Goal: Task Accomplishment & Management: Use online tool/utility

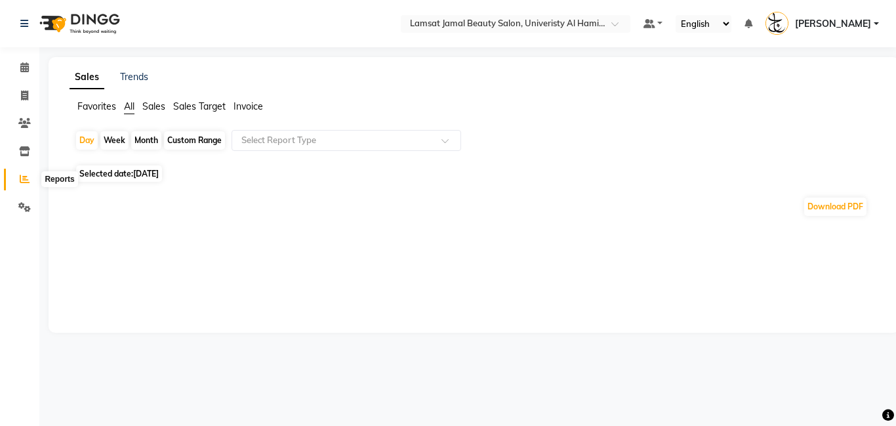
click at [26, 182] on icon at bounding box center [25, 179] width 10 height 10
click at [149, 142] on div "Month" at bounding box center [146, 140] width 30 height 18
select select "9"
select select "2025"
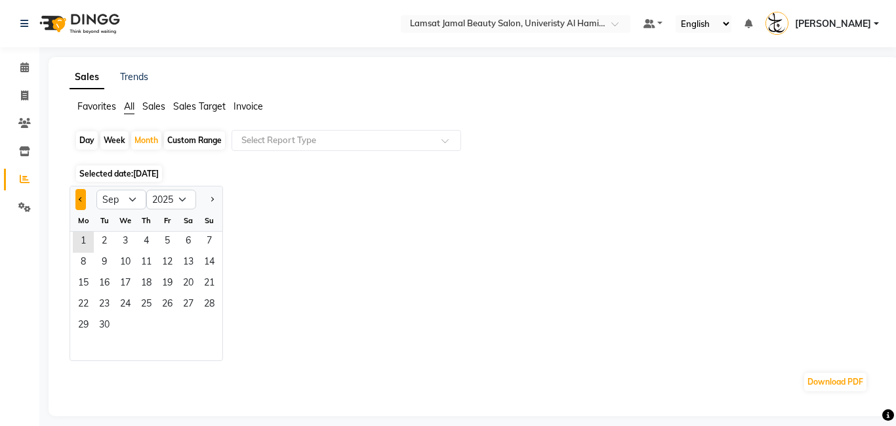
click at [79, 199] on span "Previous month" at bounding box center [81, 198] width 5 height 5
select select "8"
click at [165, 249] on span "1" at bounding box center [167, 242] width 21 height 21
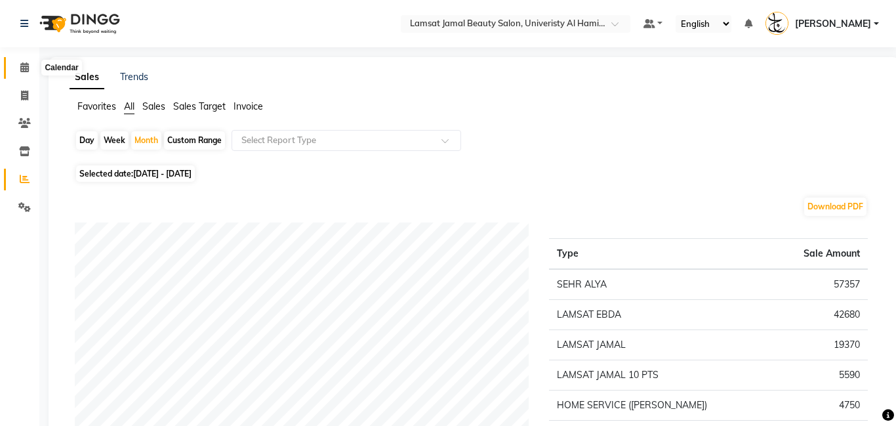
click at [20, 62] on icon at bounding box center [24, 67] width 9 height 10
